Goal: Find specific page/section: Find specific page/section

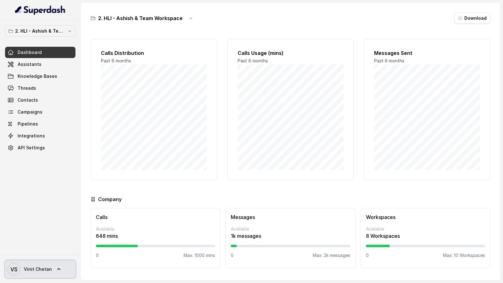
click at [35, 272] on span "Vinit Chetan" at bounding box center [38, 269] width 28 height 6
